Goal: Transaction & Acquisition: Purchase product/service

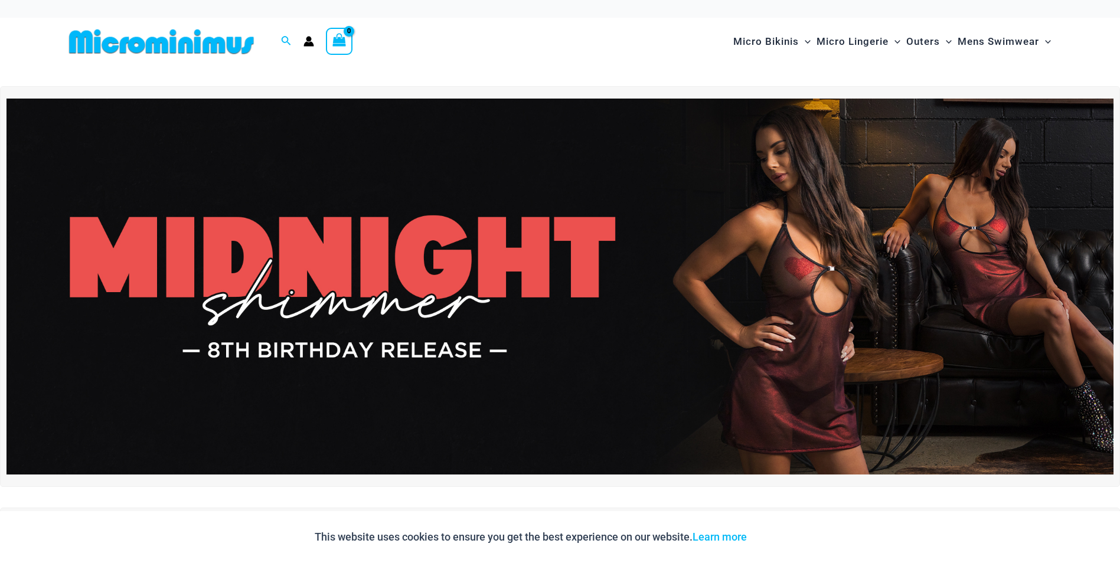
click at [657, 18] on div "Micro Bikinis Menu Toggle Sexy Bikini Sets Bikini Tops Bikini Bottoms Menu Togg…" at bounding box center [800, 42] width 509 height 48
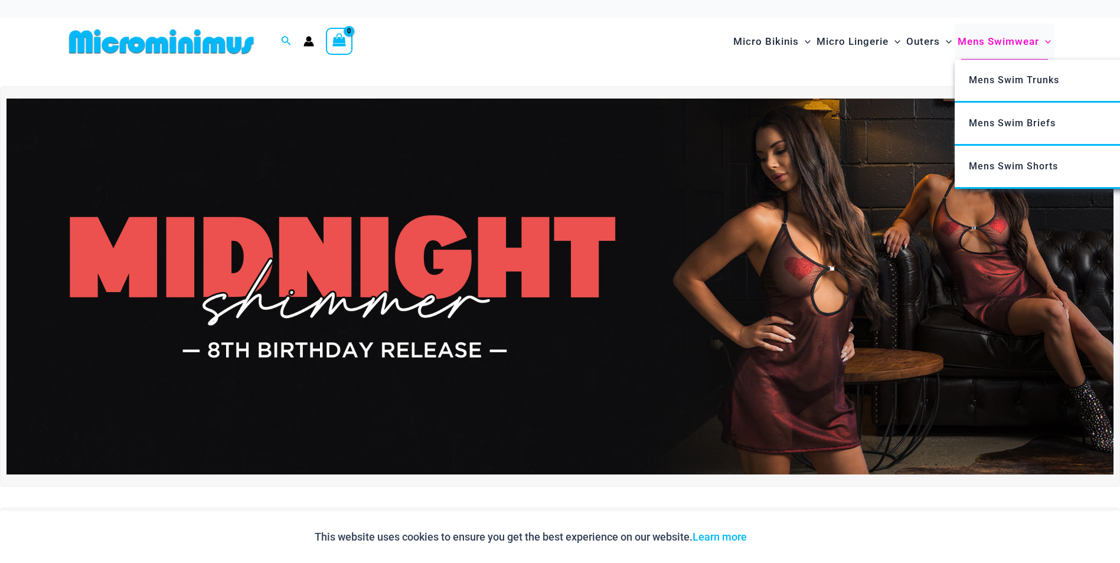
click at [984, 46] on span "Mens Swimwear" at bounding box center [997, 42] width 81 height 30
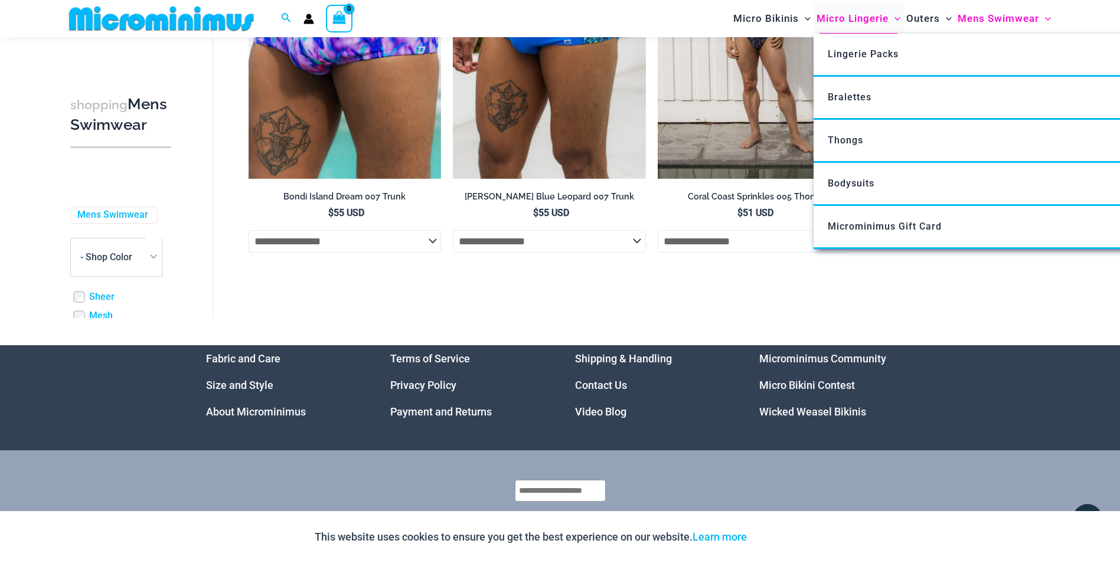
scroll to position [2765, 0]
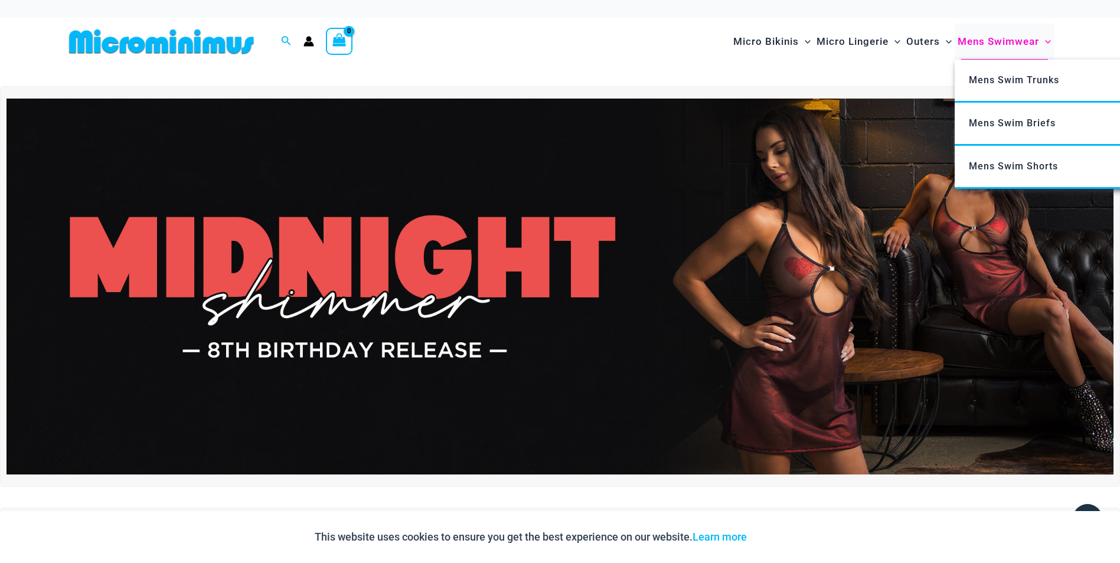
click at [1007, 45] on span "Mens Swimwear" at bounding box center [997, 42] width 81 height 30
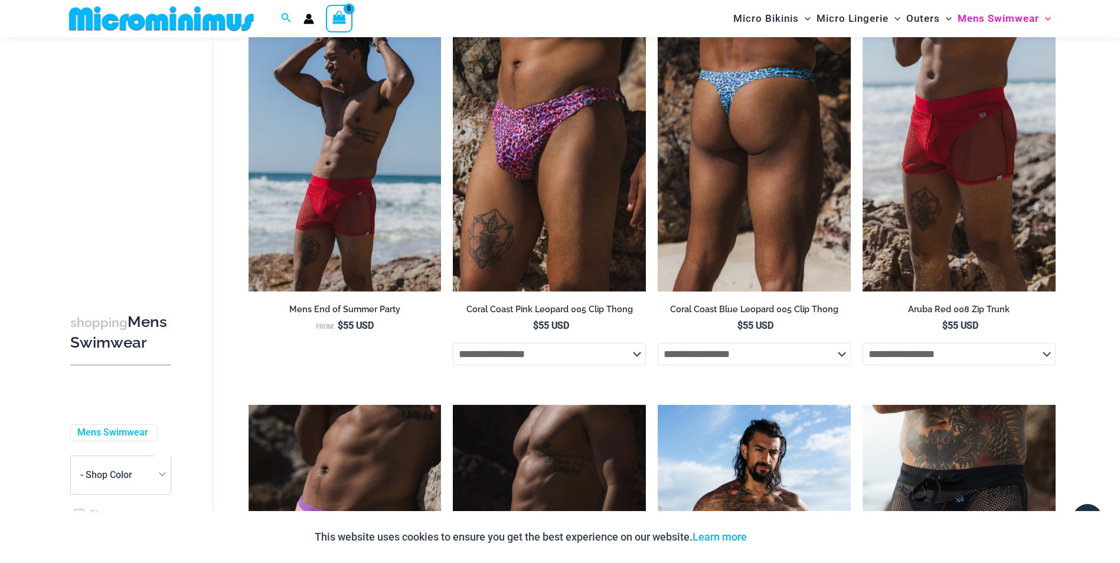
scroll to position [218, 0]
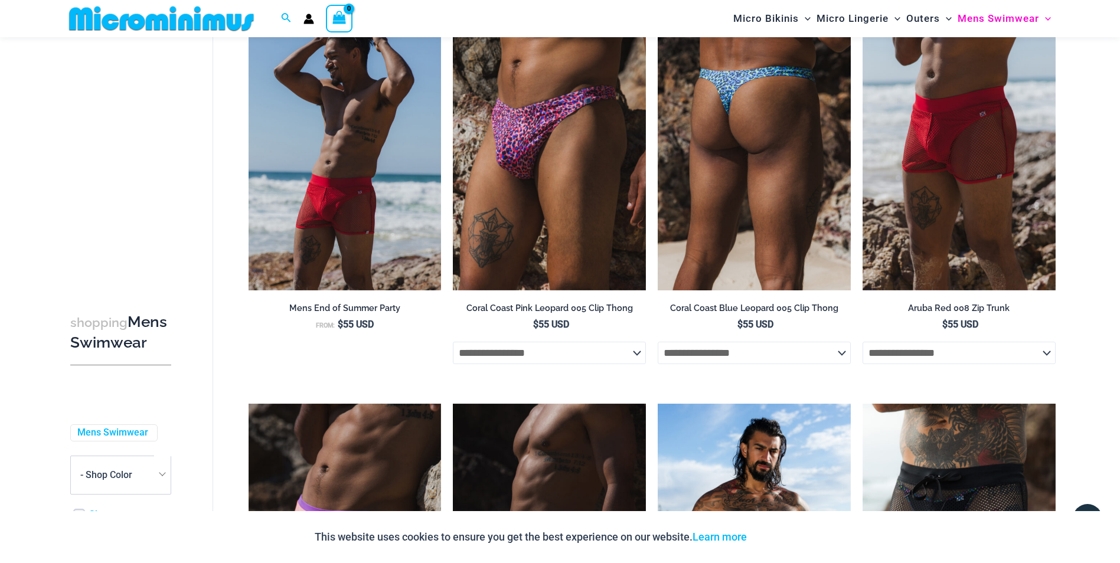
click at [809, 355] on select "**********" at bounding box center [753, 353] width 193 height 22
click at [837, 355] on select "**********" at bounding box center [753, 353] width 193 height 22
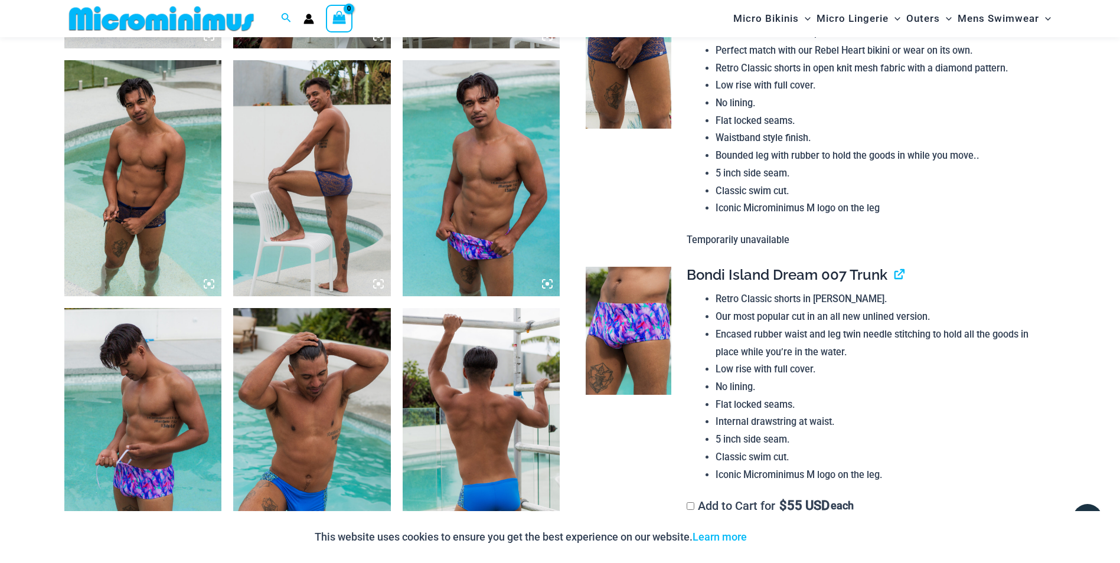
scroll to position [1406, 0]
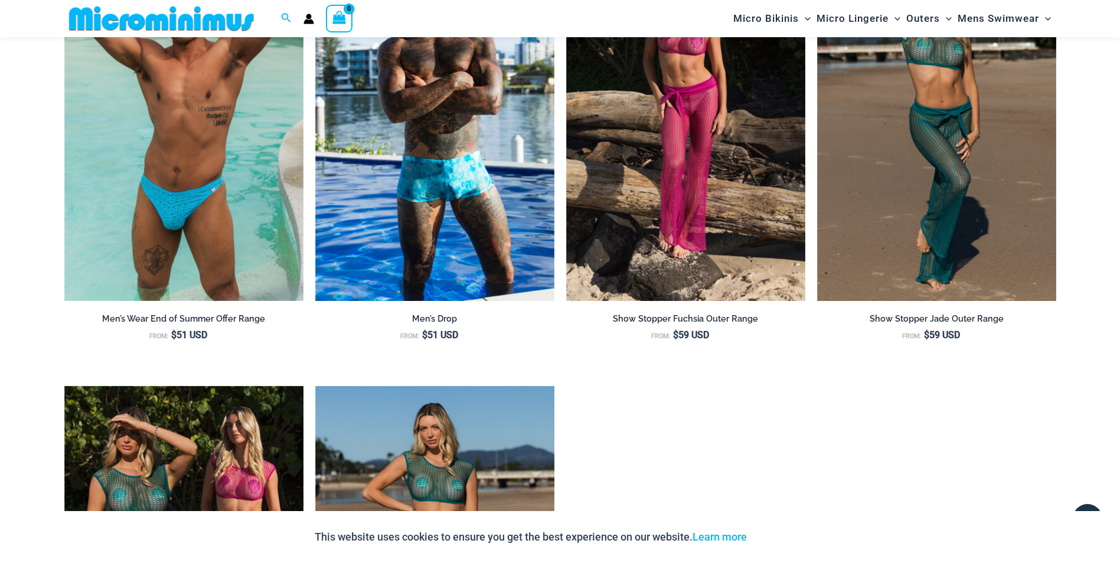
scroll to position [1642, 0]
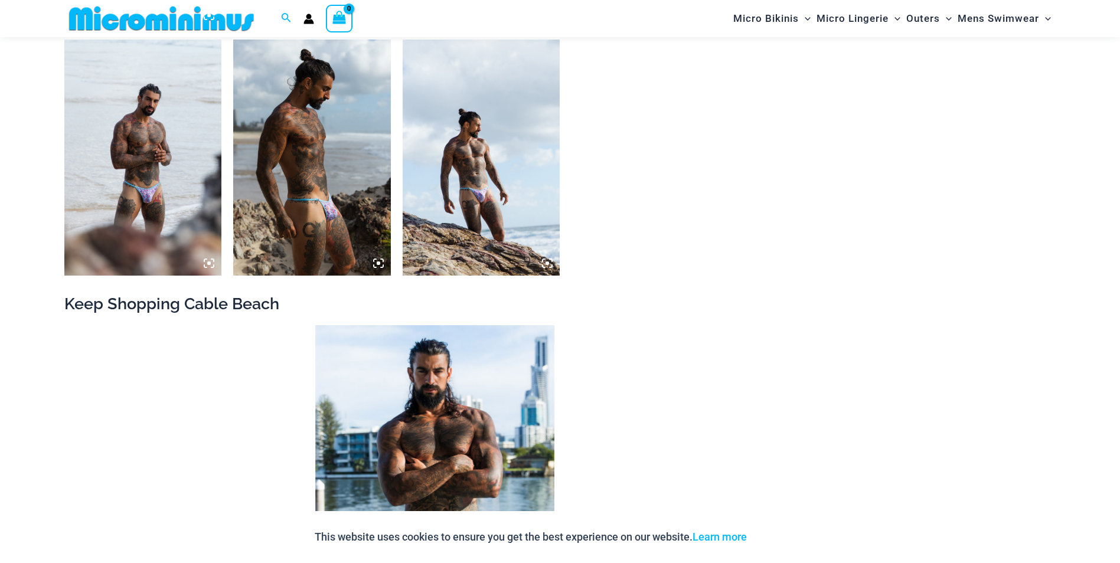
scroll to position [1229, 0]
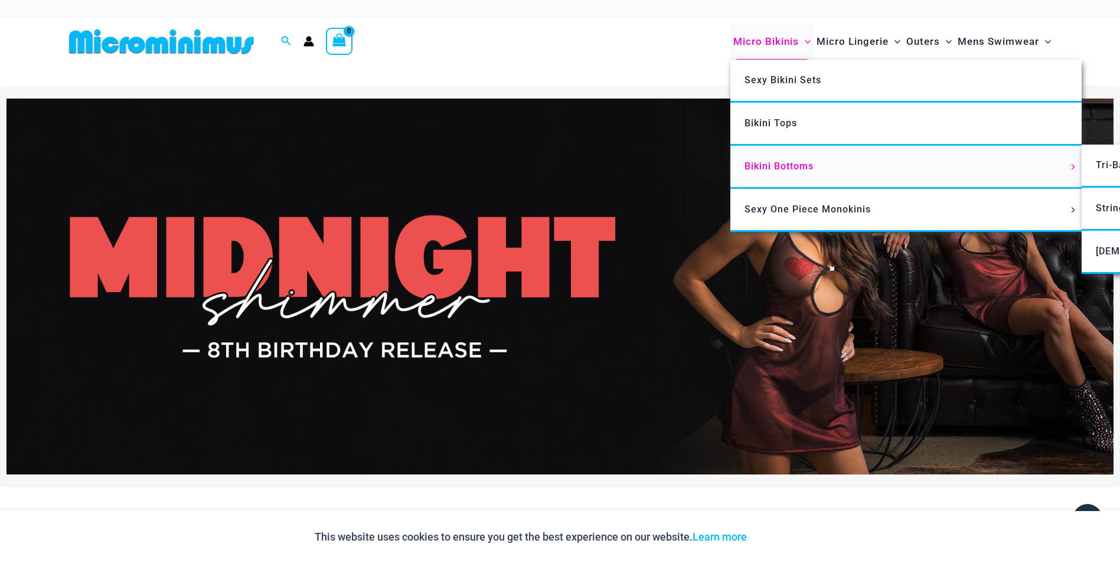
click at [802, 170] on span "Bikini Bottoms" at bounding box center [778, 166] width 69 height 11
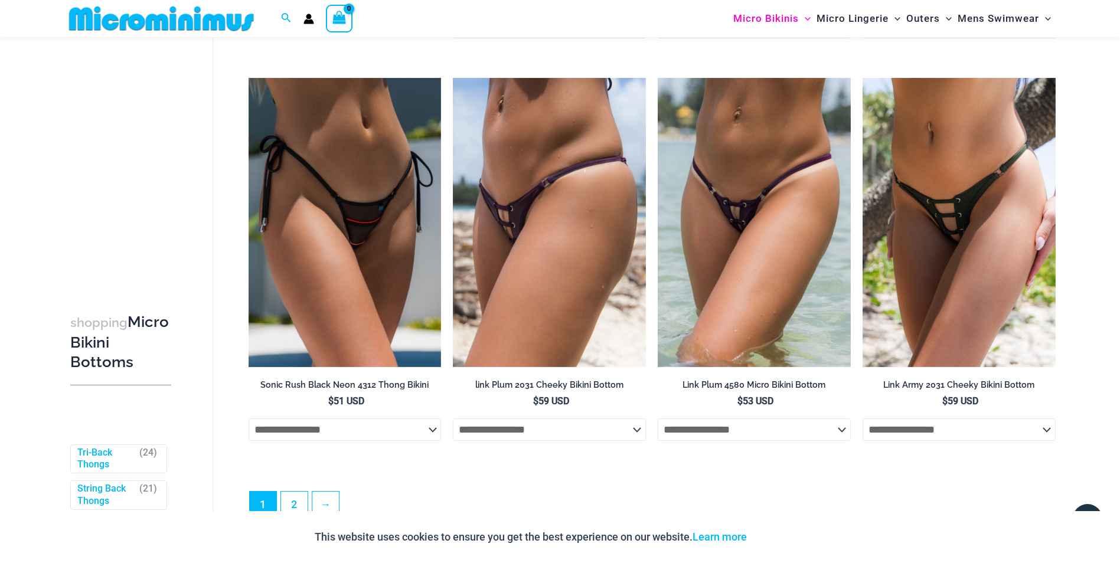
scroll to position [3648, 0]
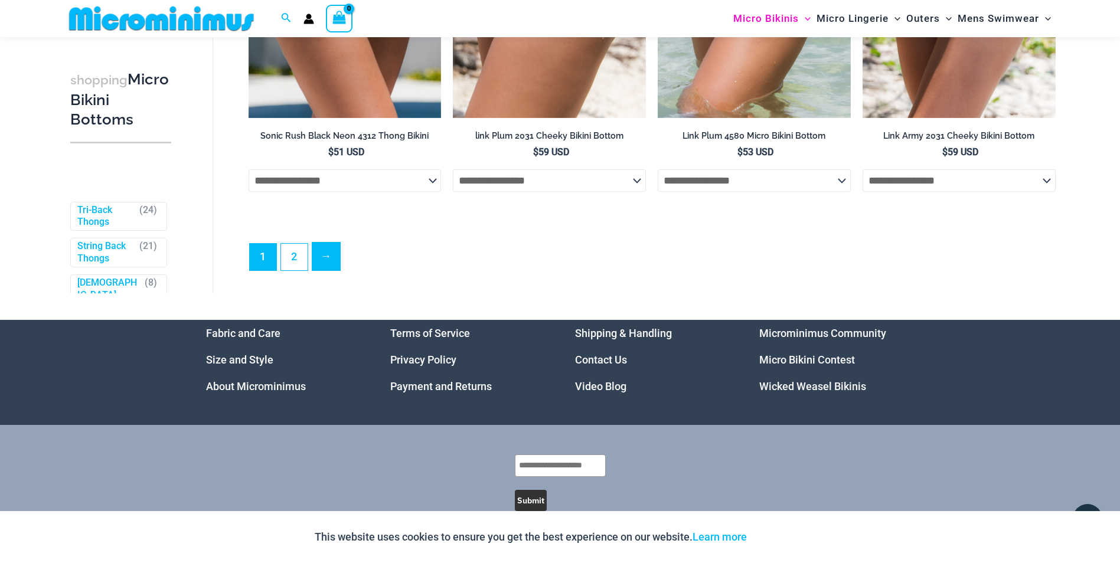
click at [329, 270] on link "→" at bounding box center [326, 257] width 28 height 28
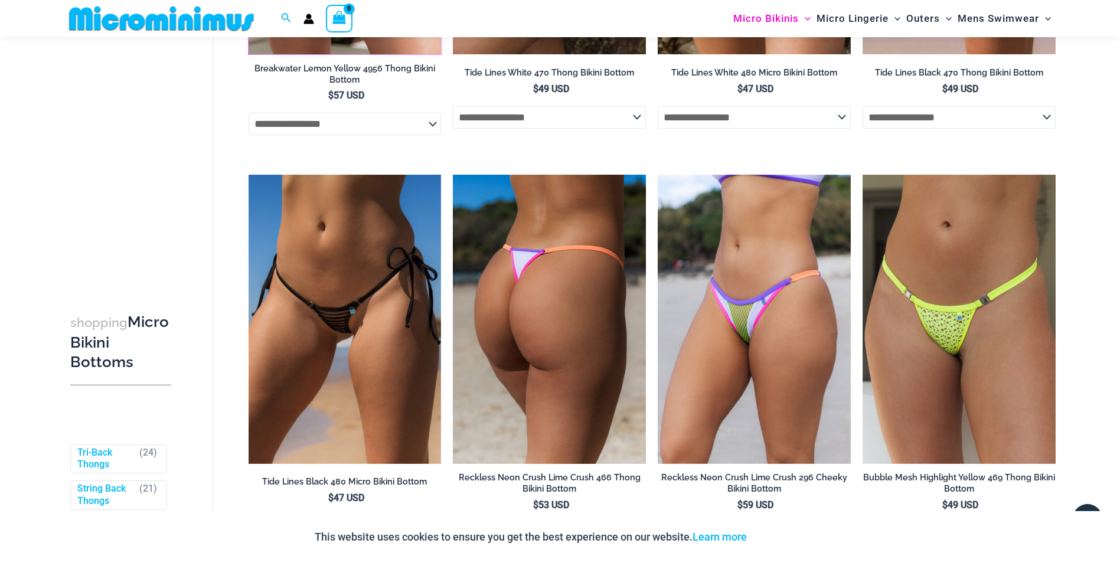
scroll to position [1819, 0]
